Goal: Transaction & Acquisition: Purchase product/service

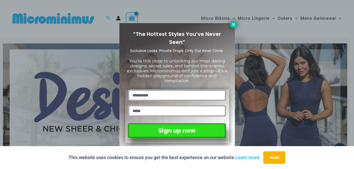
click at [233, 25] on icon at bounding box center [233, 24] width 5 height 5
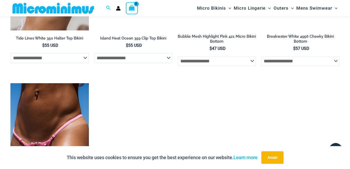
scroll to position [1365, 0]
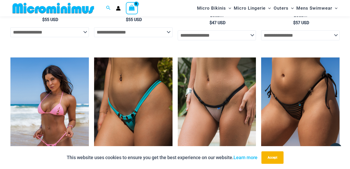
click at [21, 120] on img at bounding box center [49, 117] width 78 height 118
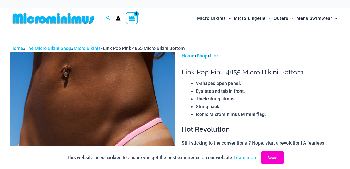
click at [270, 159] on button "Accept" at bounding box center [272, 158] width 22 height 13
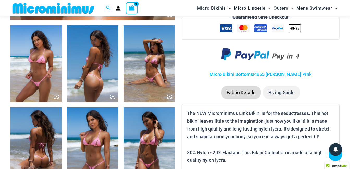
scroll to position [280, 0]
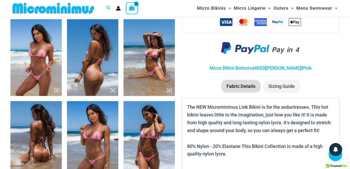
click at [153, 76] on img at bounding box center [149, 57] width 51 height 77
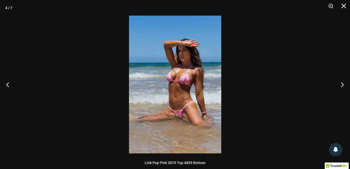
click at [177, 108] on img at bounding box center [175, 85] width 92 height 138
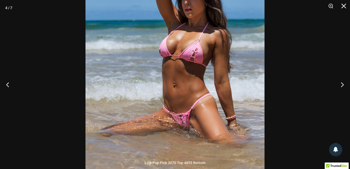
click at [177, 108] on img at bounding box center [174, 63] width 179 height 268
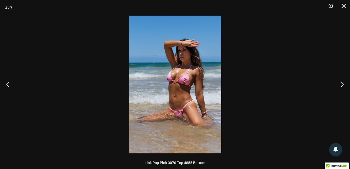
click at [177, 108] on img at bounding box center [175, 85] width 92 height 138
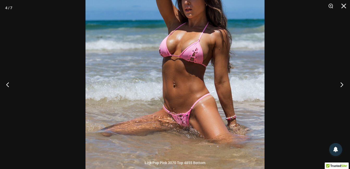
click at [343, 84] on button "Next" at bounding box center [340, 85] width 20 height 26
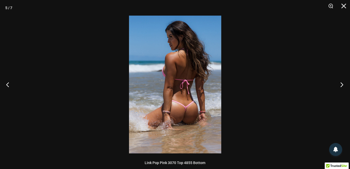
click at [343, 84] on button "Next" at bounding box center [340, 85] width 20 height 26
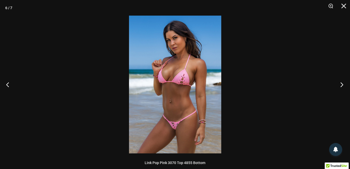
click at [343, 84] on button "Next" at bounding box center [340, 85] width 20 height 26
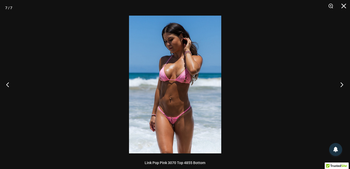
click at [343, 84] on button "Next" at bounding box center [340, 85] width 20 height 26
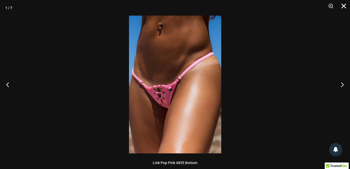
click at [343, 5] on button "Close" at bounding box center [341, 8] width 13 height 16
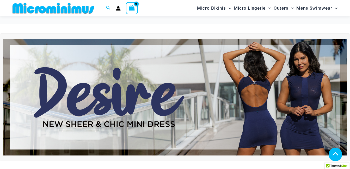
scroll to position [1538, 0]
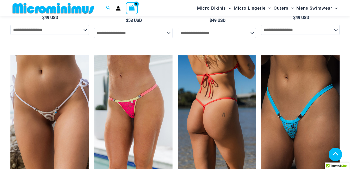
click at [208, 106] on img at bounding box center [217, 115] width 78 height 118
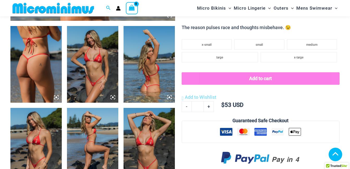
scroll to position [277, 0]
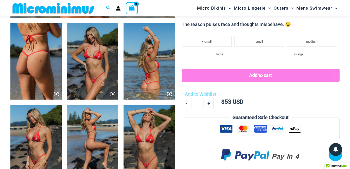
click at [101, 68] on img at bounding box center [92, 61] width 51 height 77
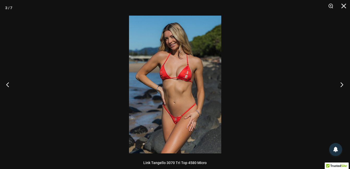
click at [342, 83] on button "Next" at bounding box center [340, 85] width 20 height 26
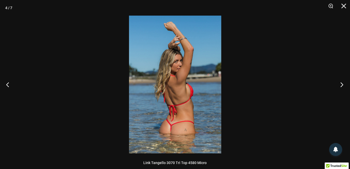
click at [342, 83] on button "Next" at bounding box center [340, 85] width 20 height 26
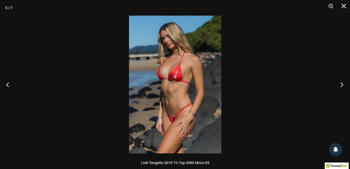
click at [342, 83] on button "Next" at bounding box center [340, 85] width 20 height 26
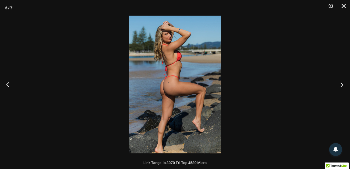
click at [342, 83] on button "Next" at bounding box center [340, 85] width 20 height 26
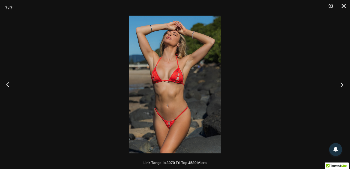
click at [342, 84] on button "Next" at bounding box center [340, 85] width 20 height 26
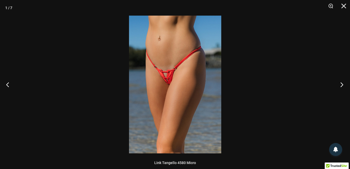
click at [342, 84] on button "Next" at bounding box center [340, 85] width 20 height 26
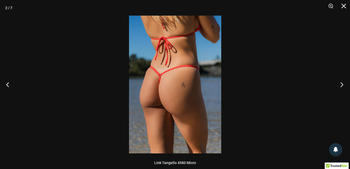
click at [342, 84] on button "Next" at bounding box center [340, 85] width 20 height 26
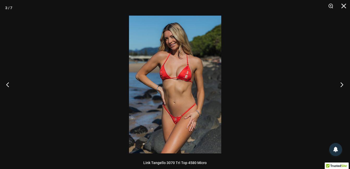
click at [342, 84] on button "Next" at bounding box center [340, 85] width 20 height 26
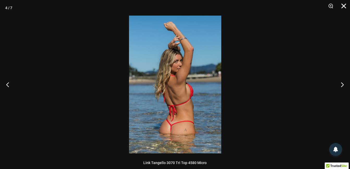
click at [341, 8] on button "Close" at bounding box center [341, 8] width 13 height 16
